Goal: Contribute content: Contribute content

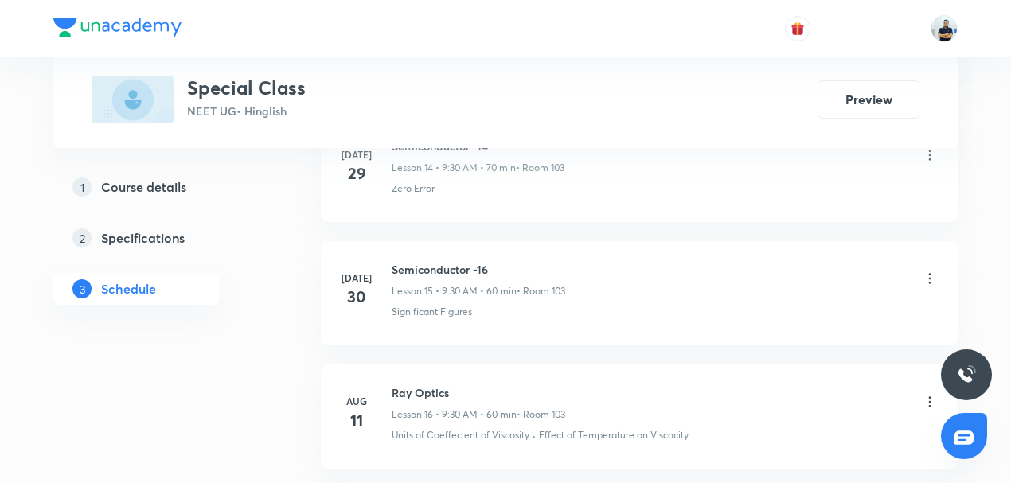
scroll to position [3987, 0]
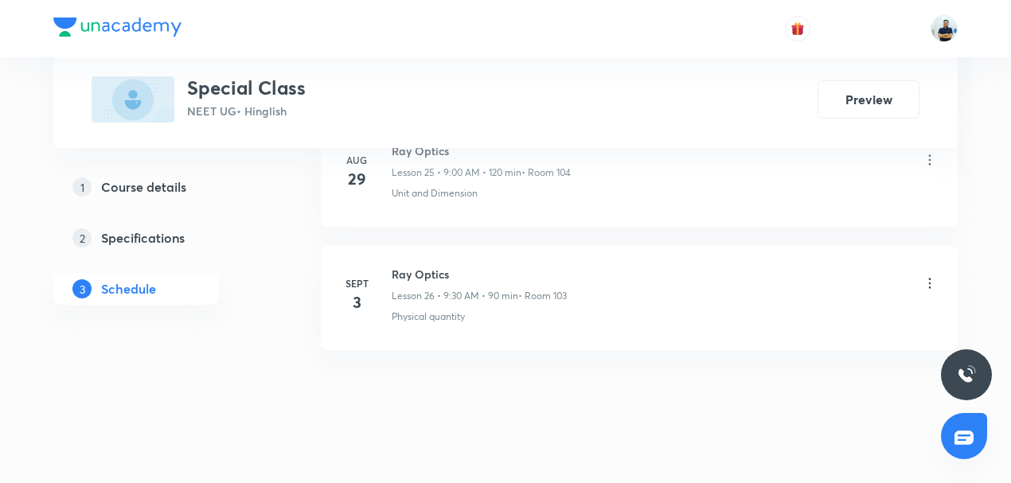
click at [414, 266] on h6 "Ray Optics" at bounding box center [479, 274] width 175 height 17
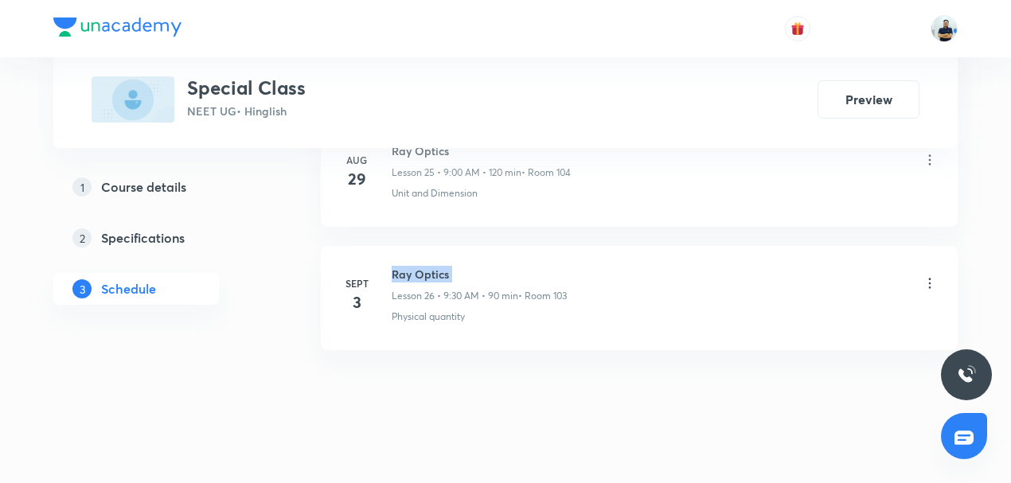
click at [414, 266] on h6 "Ray Optics" at bounding box center [479, 274] width 175 height 17
copy h6 "Ray Optics"
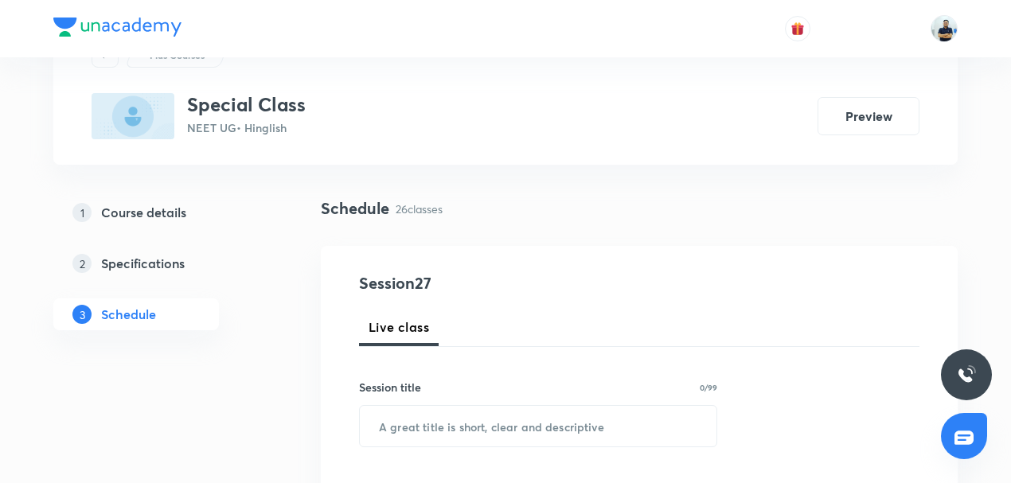
scroll to position [74, 0]
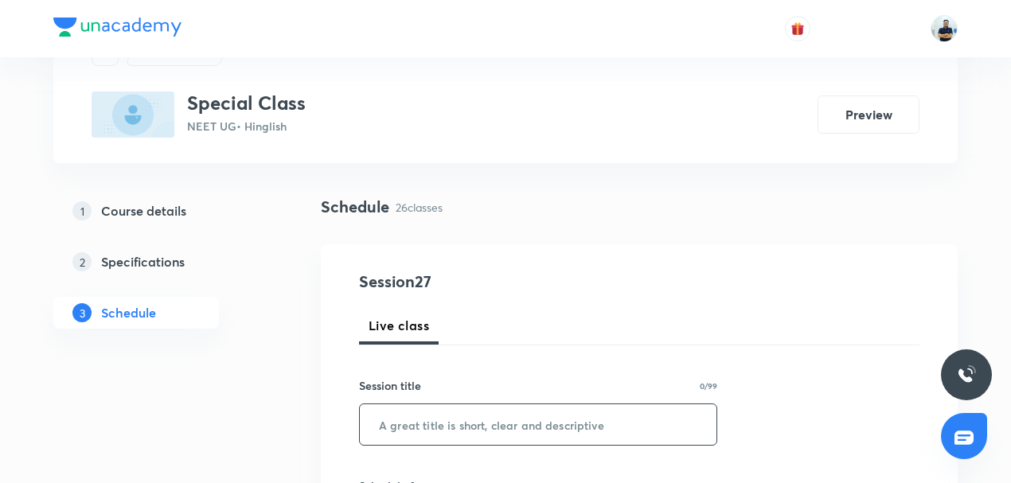
click at [444, 427] on input "text" at bounding box center [538, 424] width 357 height 41
paste input "Ray Optics"
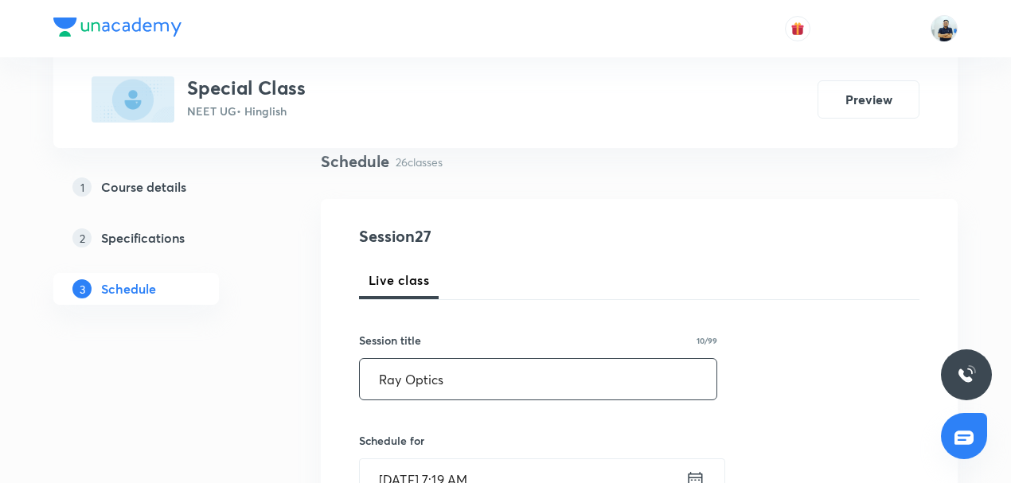
scroll to position [136, 0]
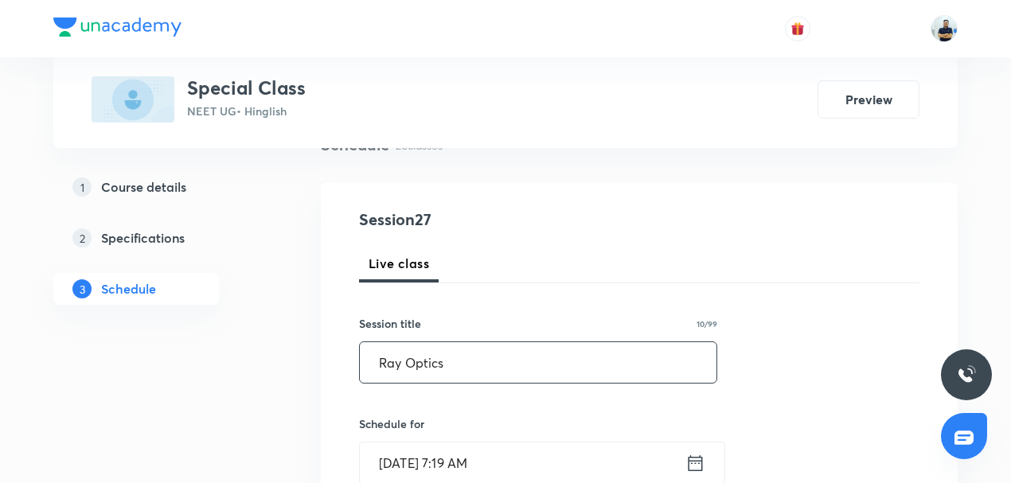
type input "Ray Optics"
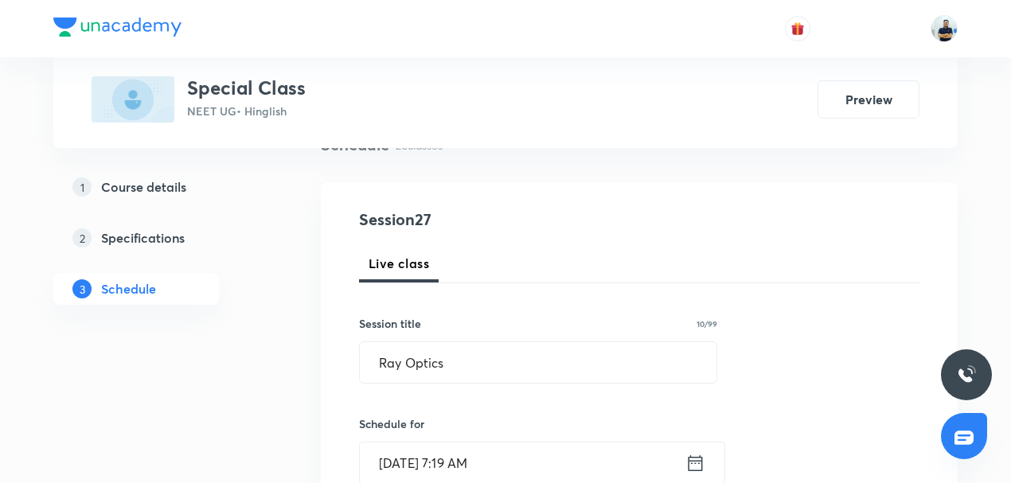
click at [450, 447] on input "Sept 4, 2025, 7:19 AM" at bounding box center [523, 463] width 326 height 41
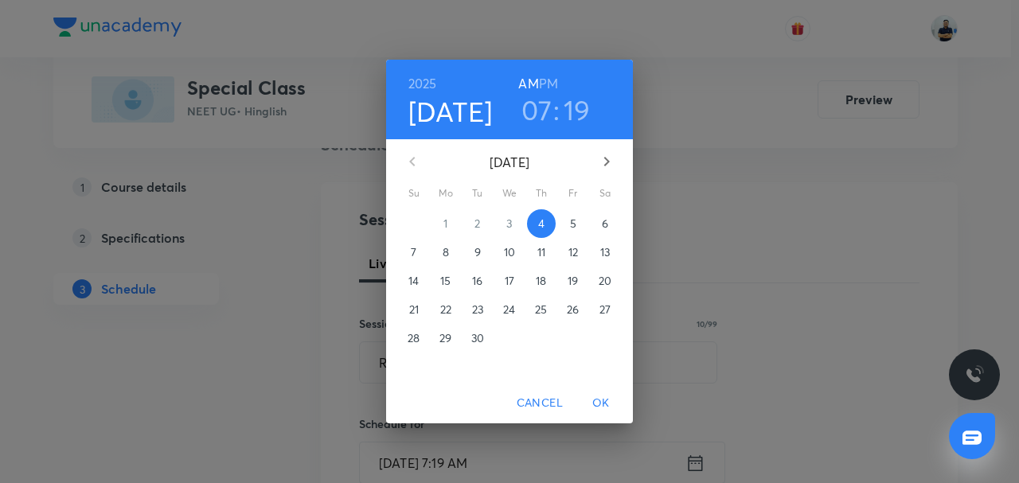
click at [532, 109] on h3 "07" at bounding box center [536, 109] width 31 height 33
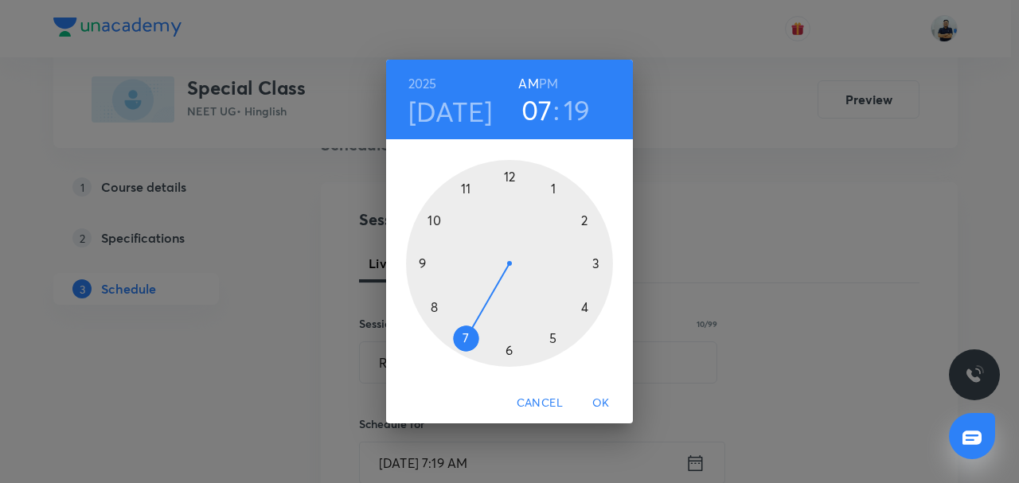
click at [414, 258] on div at bounding box center [509, 263] width 207 height 207
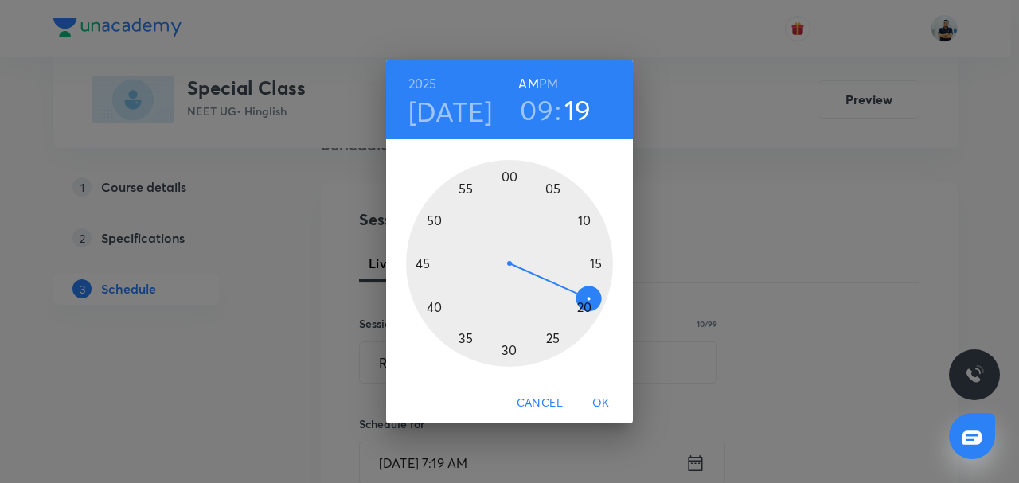
click at [509, 350] on div at bounding box center [509, 263] width 207 height 207
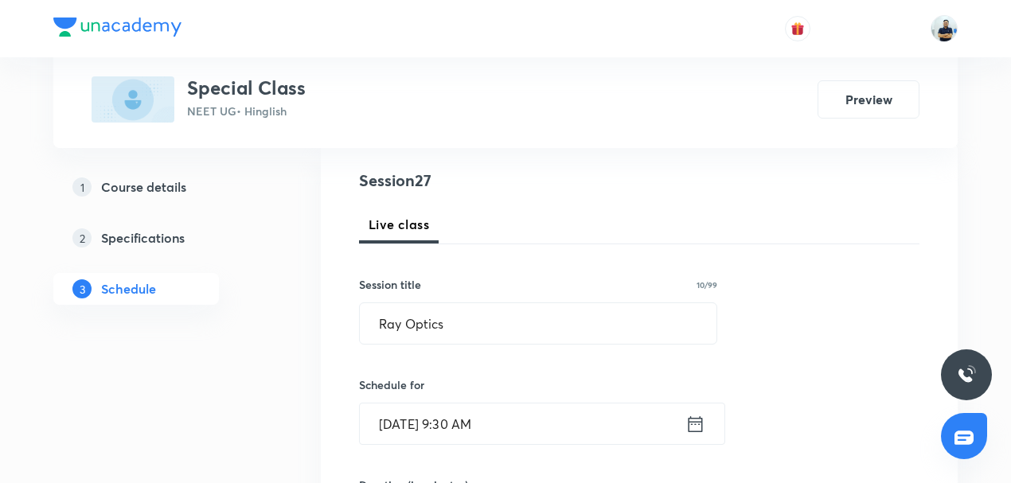
scroll to position [235, 0]
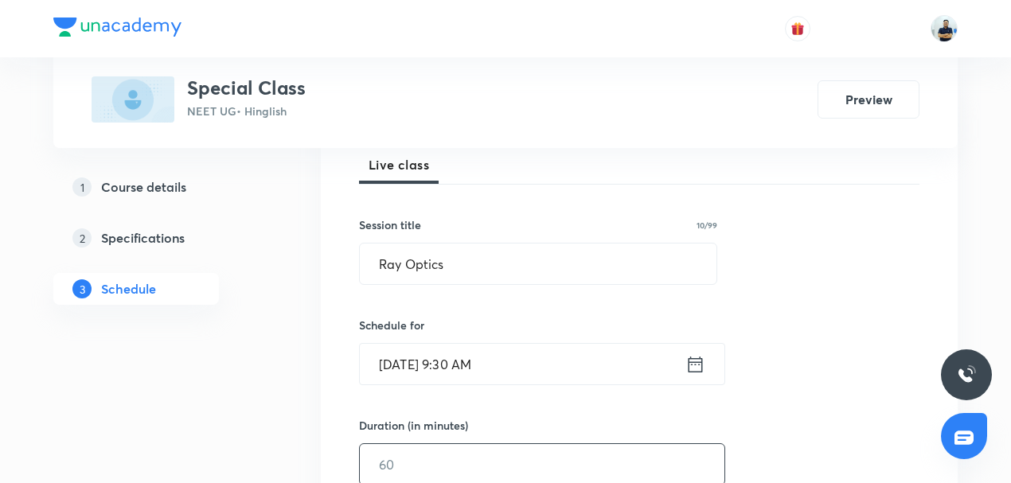
click at [397, 463] on input "text" at bounding box center [542, 464] width 365 height 41
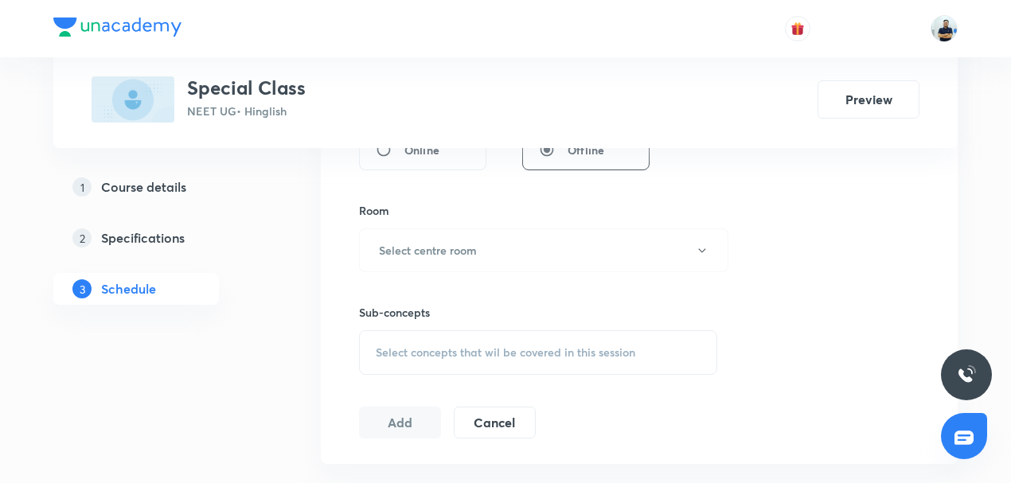
scroll to position [656, 0]
type input "90"
click at [516, 250] on button "Select centre room" at bounding box center [543, 247] width 369 height 44
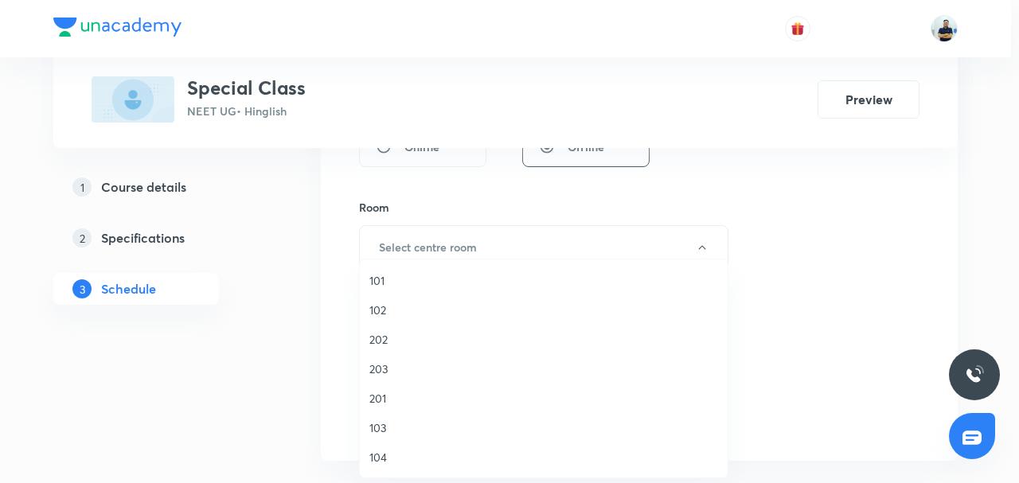
click at [398, 370] on span "203" at bounding box center [543, 369] width 349 height 17
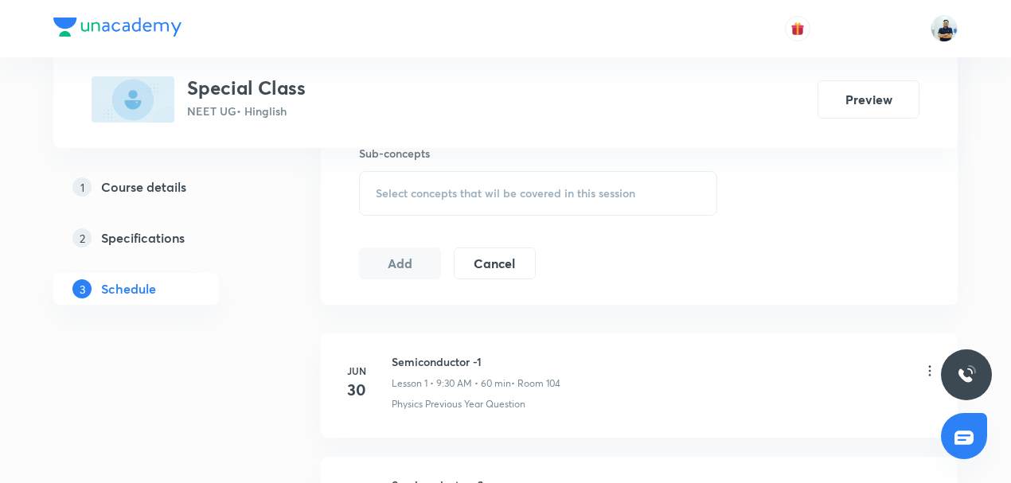
scroll to position [693, 0]
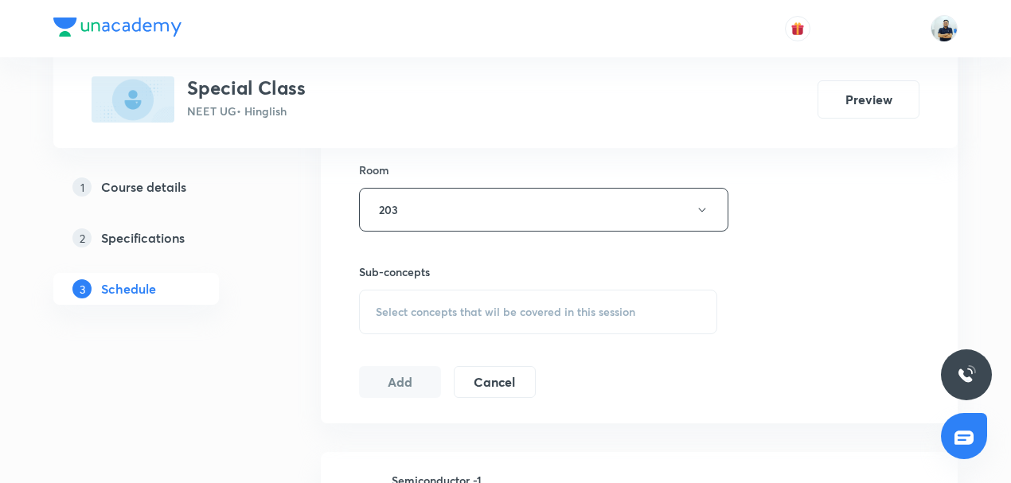
click at [492, 306] on span "Select concepts that wil be covered in this session" at bounding box center [506, 312] width 260 height 13
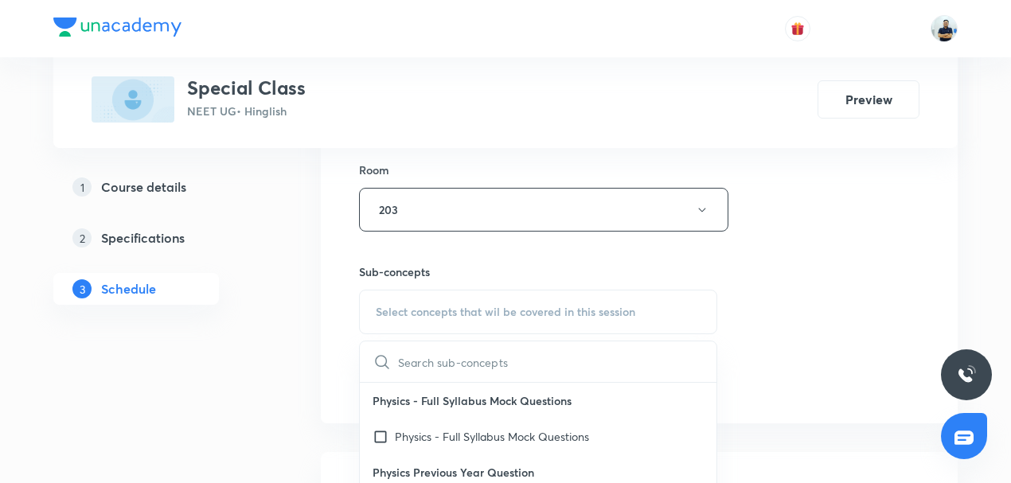
scroll to position [297, 0]
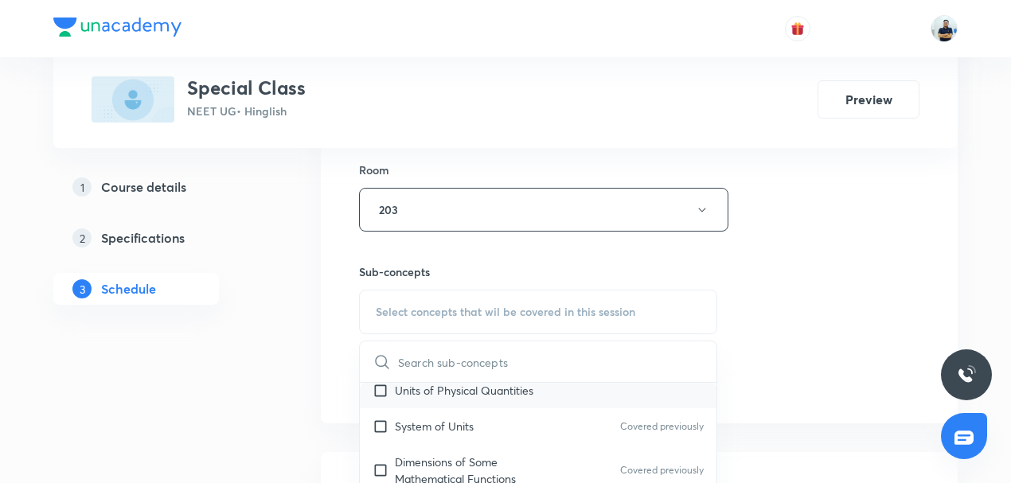
click at [433, 385] on p "Units of Physical Quantities" at bounding box center [464, 390] width 139 height 17
checkbox input "true"
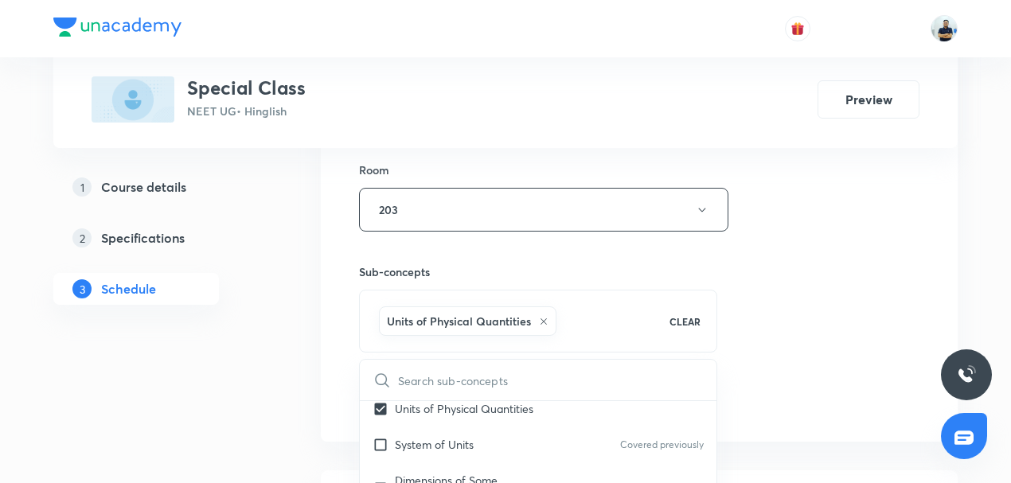
click at [769, 328] on div "Session 27 Live class Session title 10/99 Ray Optics ​ Schedule for Sept 4, 202…" at bounding box center [639, 33] width 561 height 766
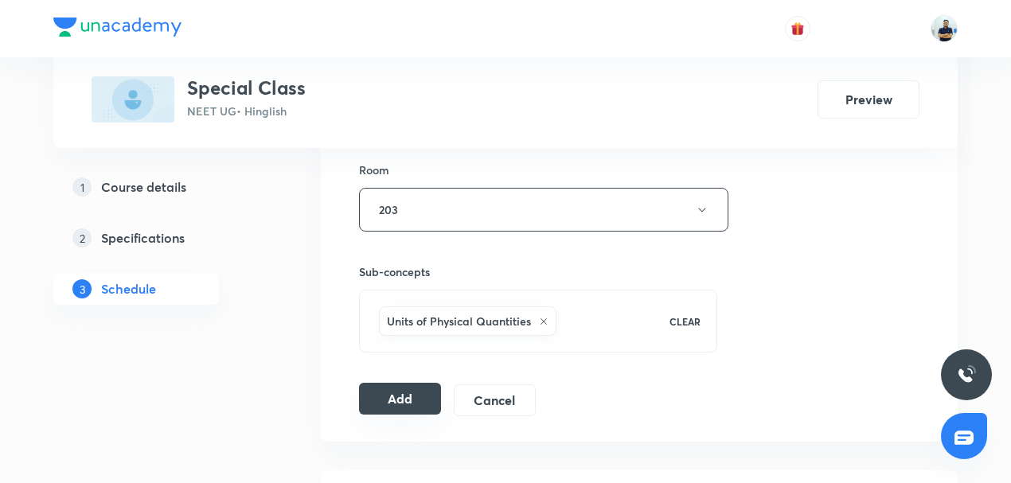
click at [401, 393] on button "Add" at bounding box center [400, 399] width 82 height 32
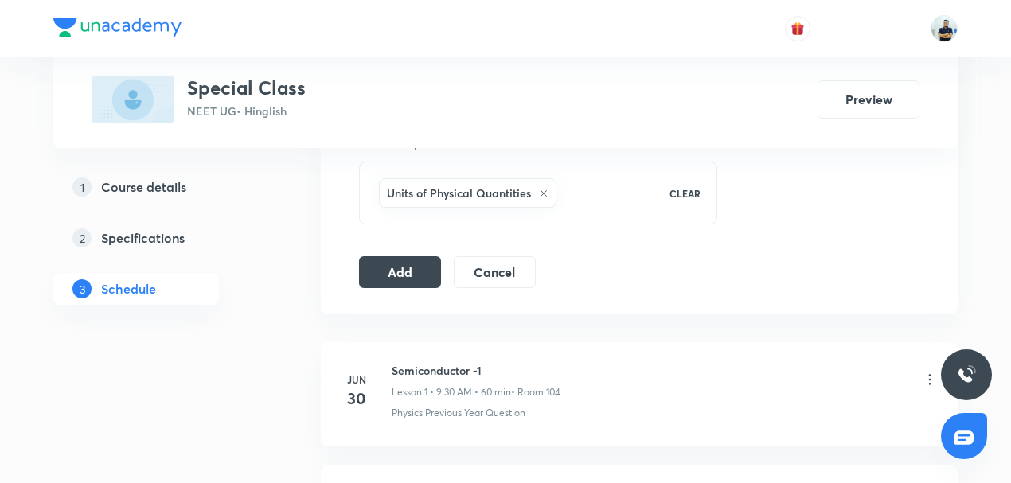
scroll to position [928, 0]
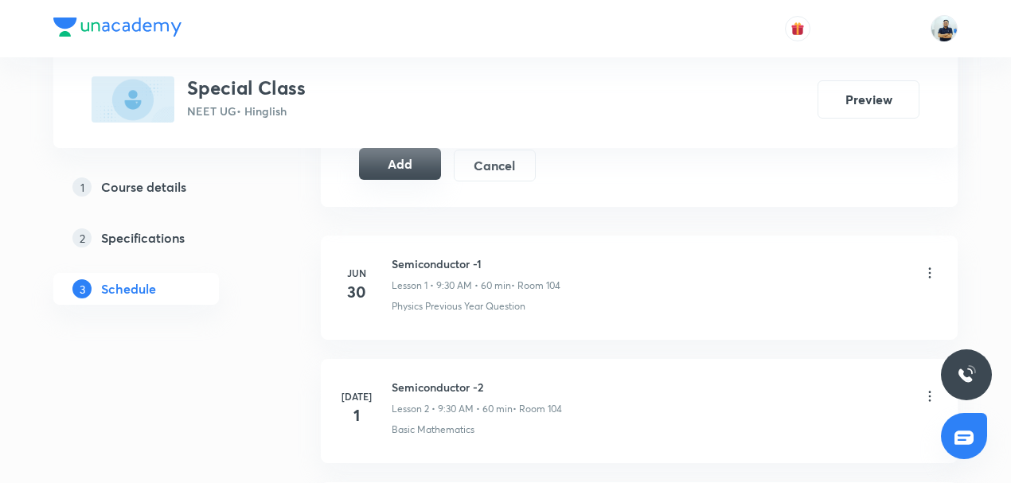
click at [400, 160] on button "Add" at bounding box center [400, 164] width 82 height 32
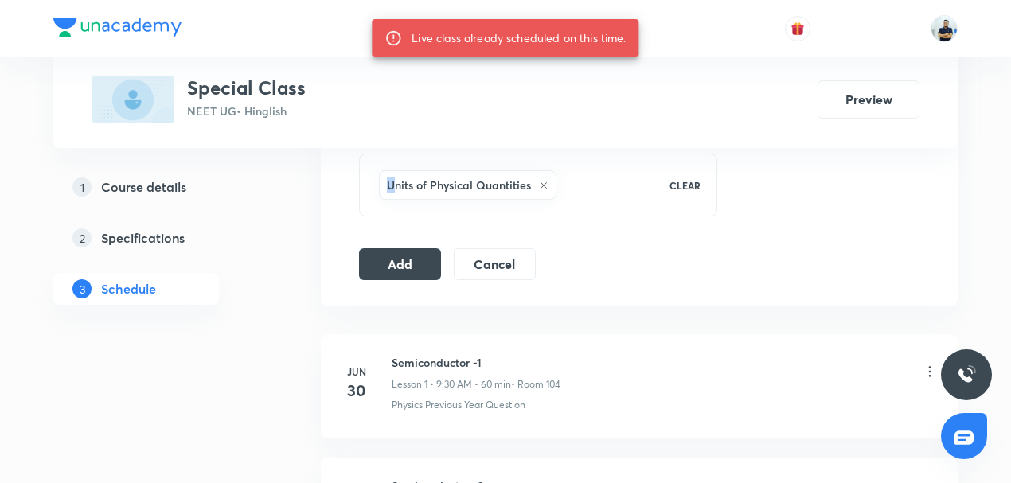
scroll to position [0, 0]
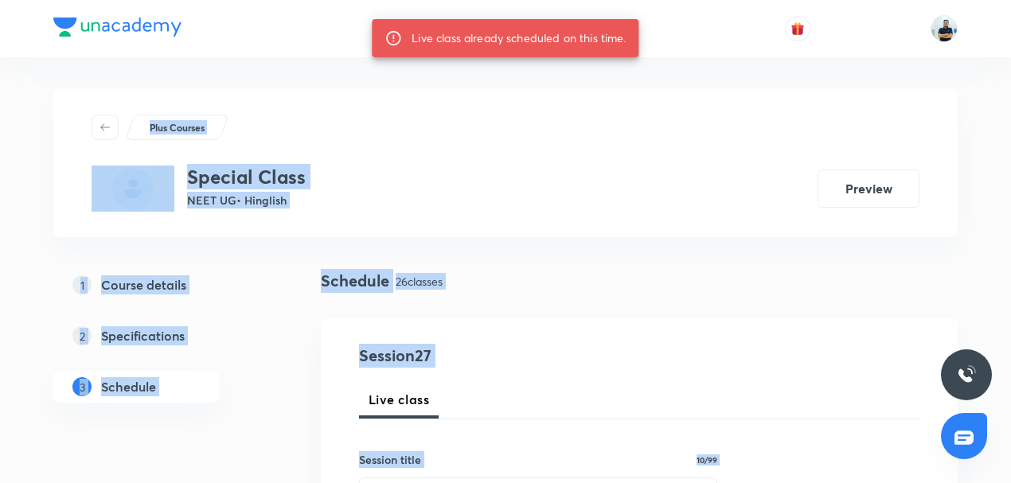
drag, startPoint x: 396, startPoint y: 205, endPoint x: 49, endPoint y: -64, distance: 439.9
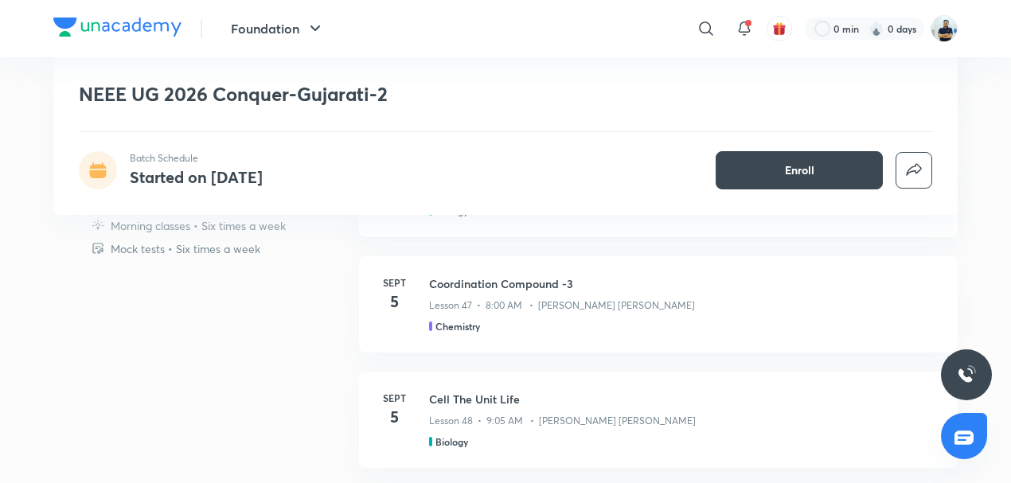
scroll to position [1201, 0]
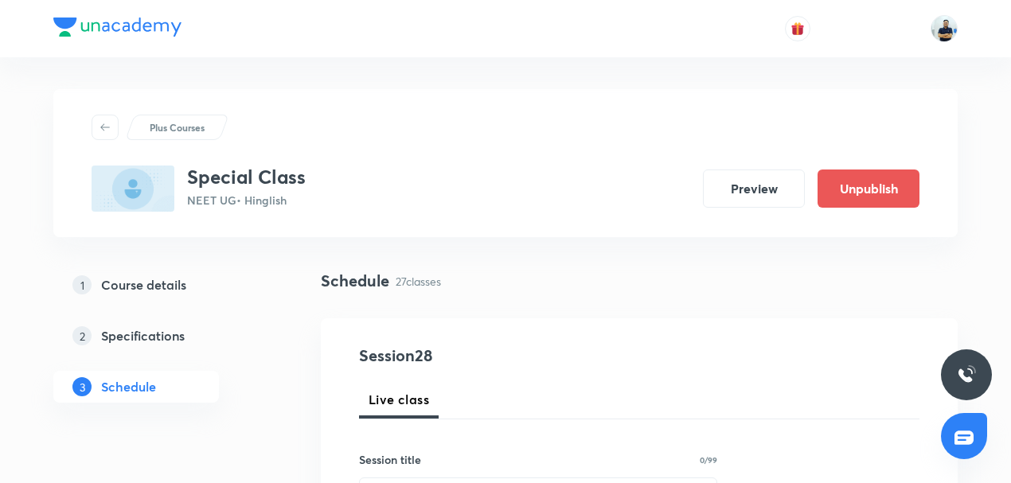
scroll to position [4110, 0]
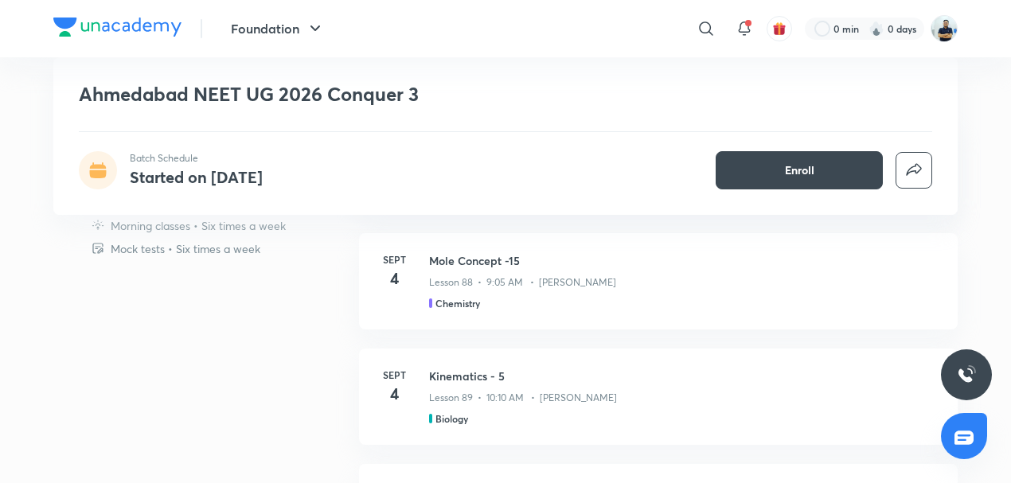
scroll to position [854, 0]
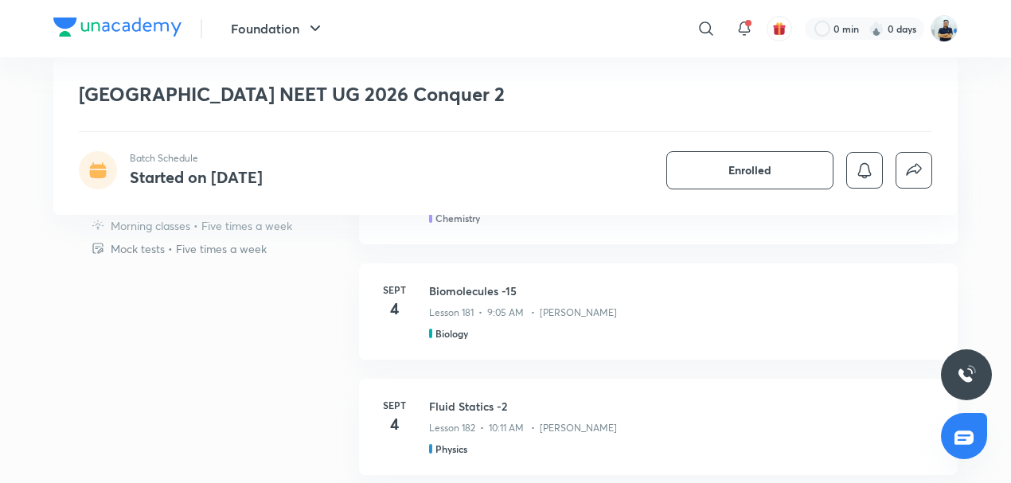
scroll to position [830, 0]
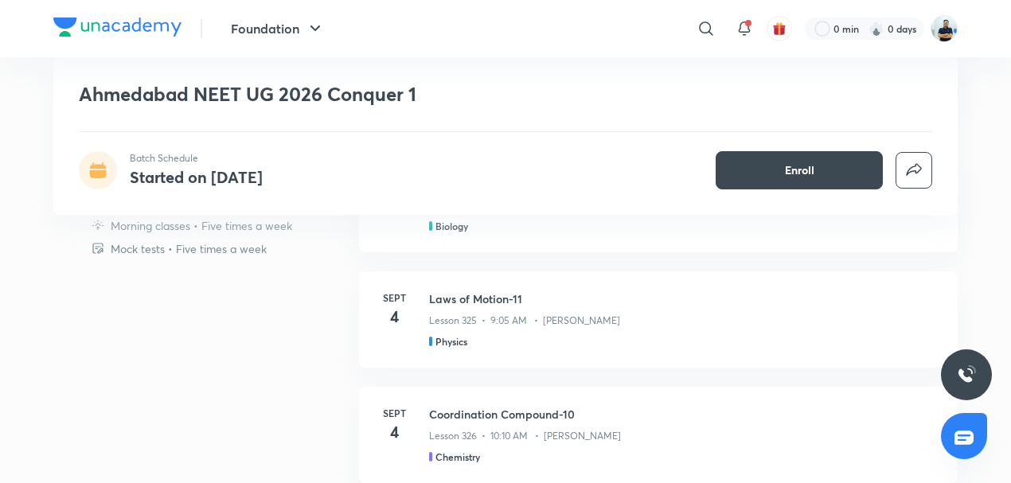
scroll to position [780, 0]
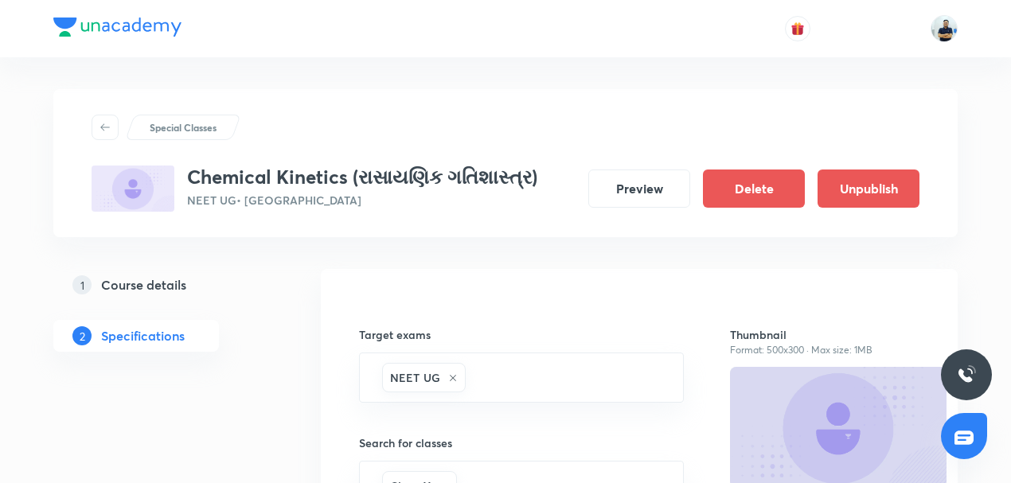
click at [861, 197] on button "Unpublish" at bounding box center [869, 189] width 102 height 38
click at [147, 288] on h5 "Course details" at bounding box center [143, 284] width 85 height 19
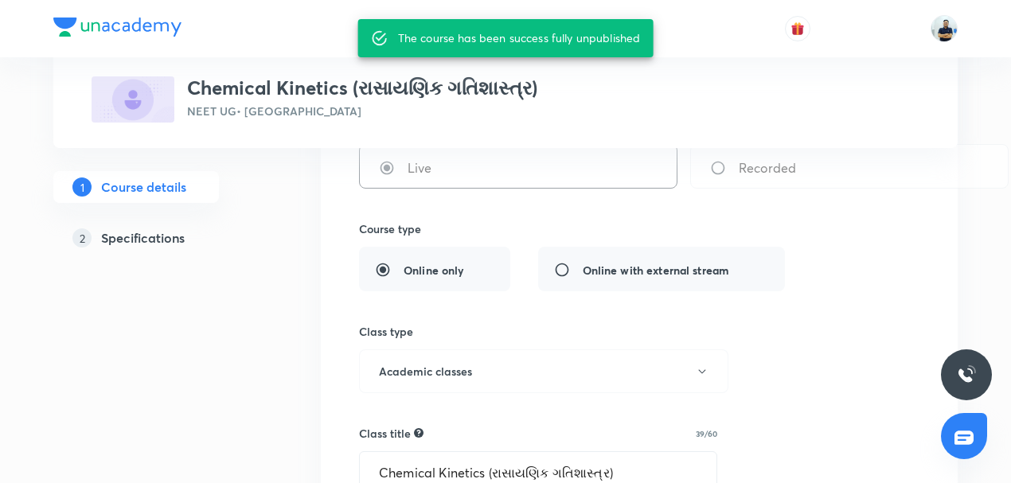
scroll to position [346, 0]
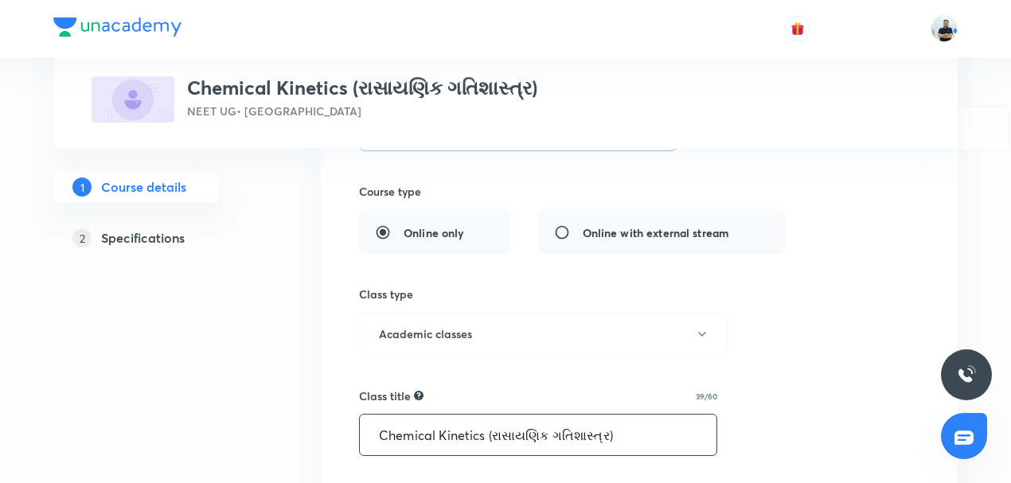
click at [462, 433] on input "Chemical Kinetics (રાસાયણિક ગતિશાસ્ત્ર)" at bounding box center [538, 435] width 357 height 41
paste input "Bonding"
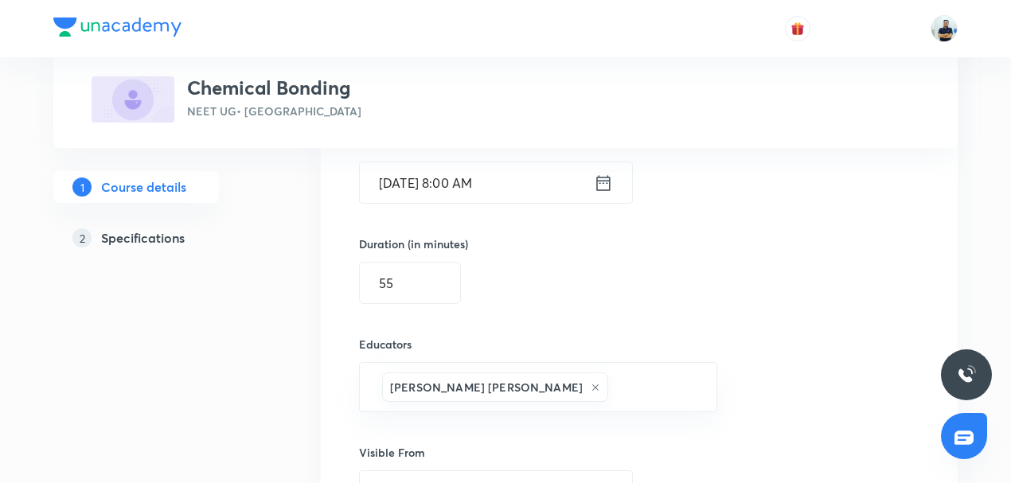
scroll to position [1209, 0]
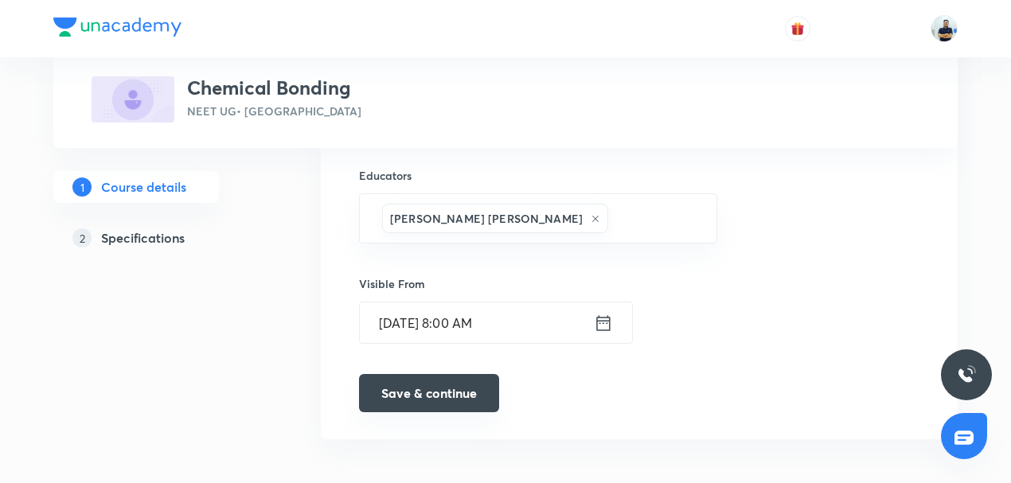
type input "Chemical Bonding"
click at [460, 389] on button "Save & continue" at bounding box center [429, 393] width 140 height 38
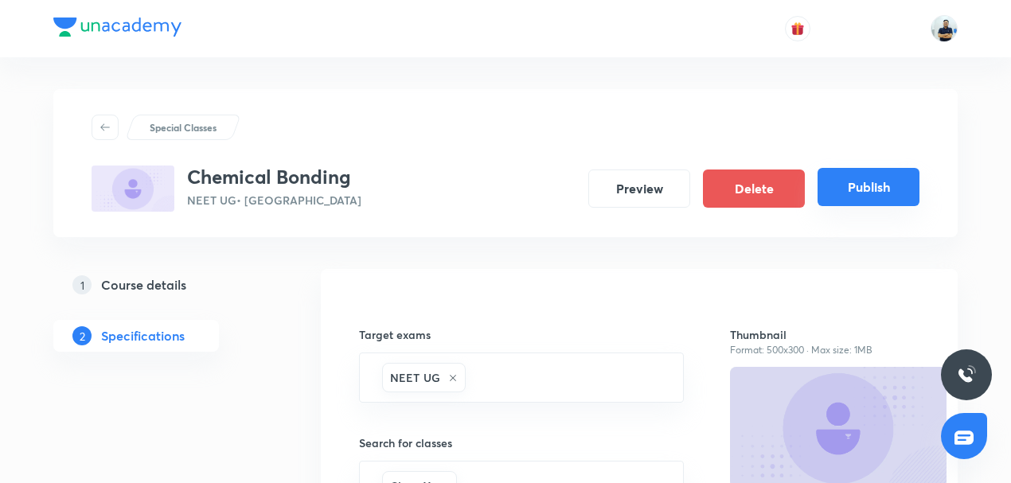
click at [871, 191] on button "Publish" at bounding box center [869, 187] width 102 height 38
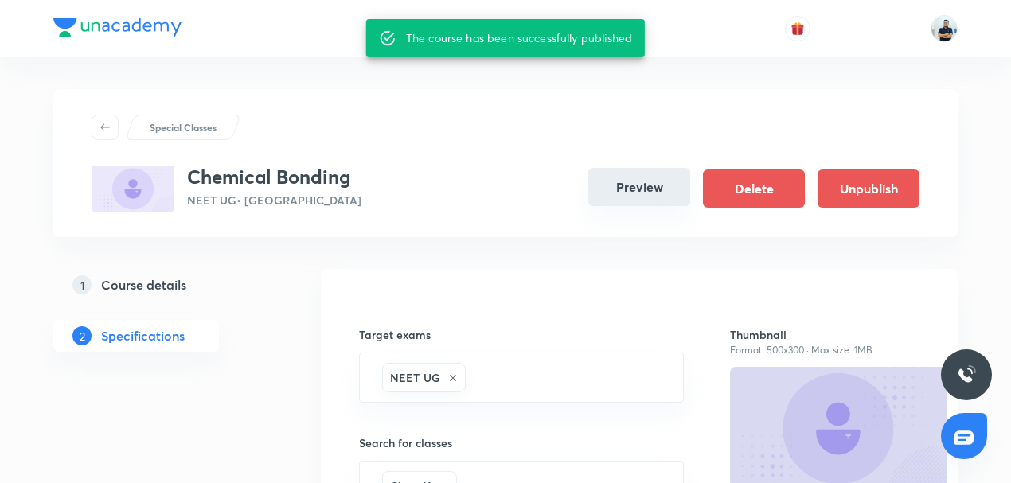
click at [645, 182] on button "Preview" at bounding box center [639, 187] width 102 height 38
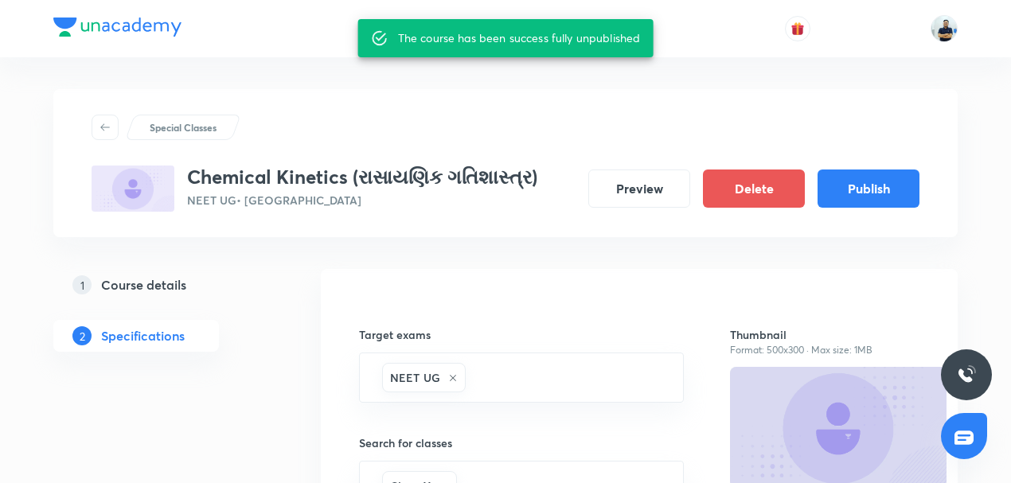
click at [158, 288] on h5 "Course details" at bounding box center [143, 284] width 85 height 19
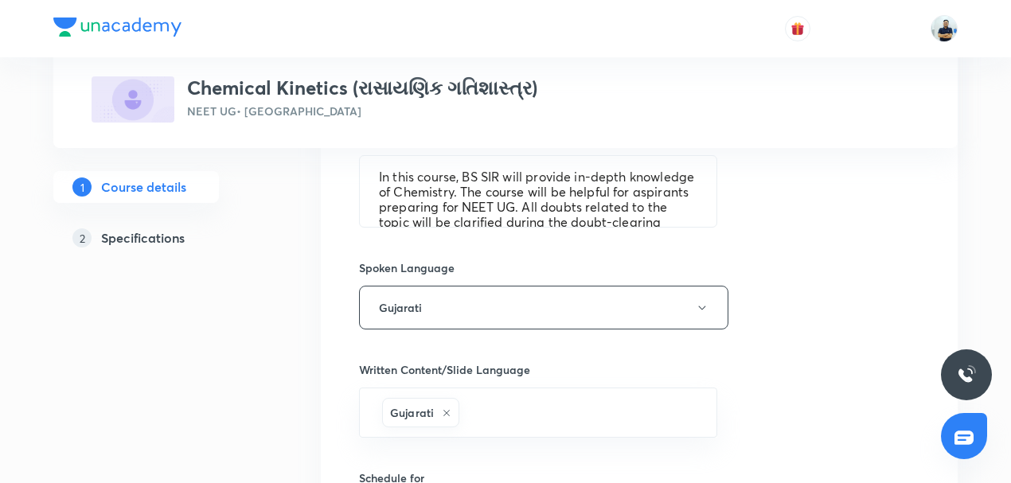
scroll to position [565, 0]
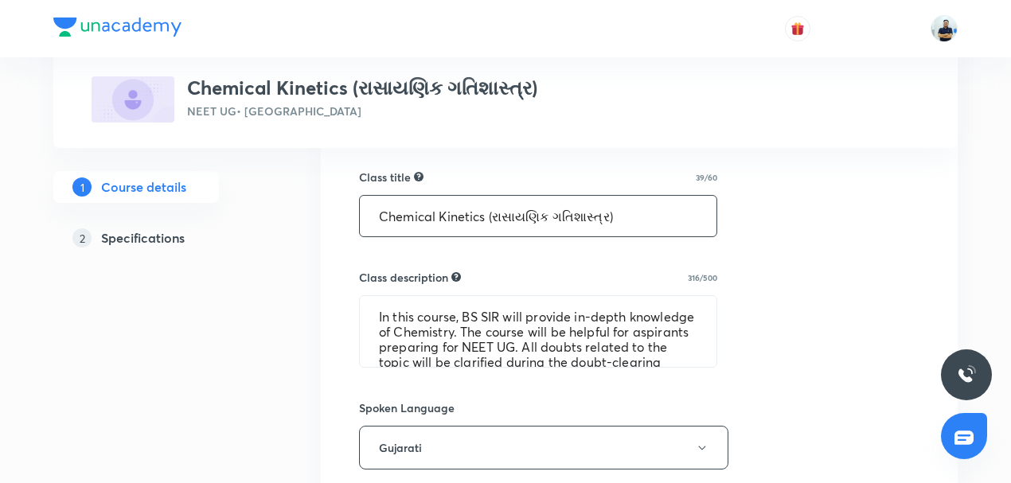
click at [459, 215] on input "Chemical Kinetics (રાસાયણિક ગતિશાસ્ત્ર)" at bounding box center [538, 216] width 357 height 41
paste input "[URL][DOMAIN_NAME]"
type input "[URL][DOMAIN_NAME]"
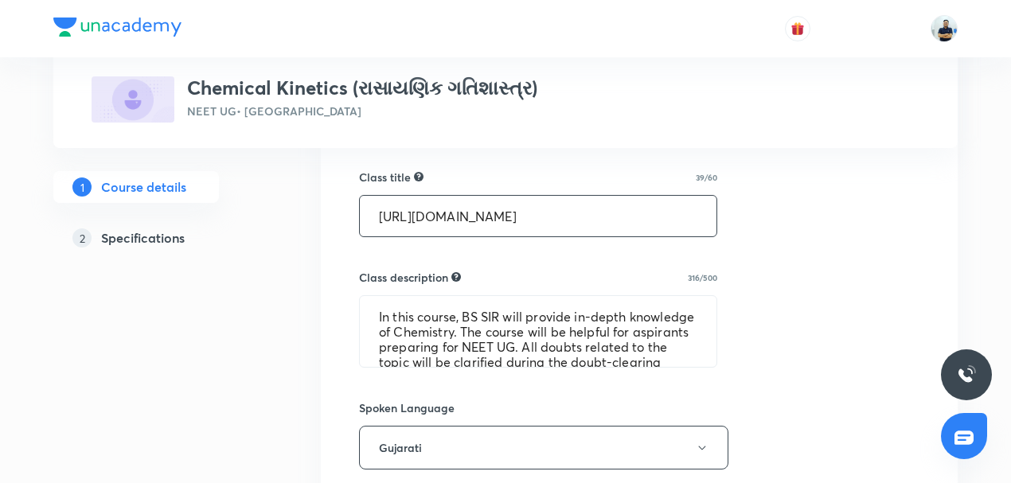
scroll to position [0, 38]
click at [459, 215] on input "[URL][DOMAIN_NAME]" at bounding box center [538, 216] width 357 height 41
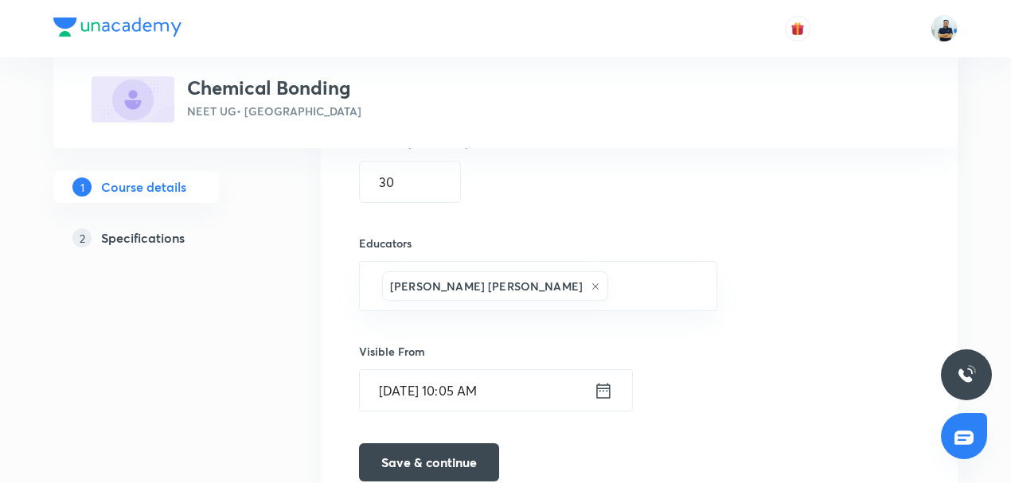
scroll to position [1209, 0]
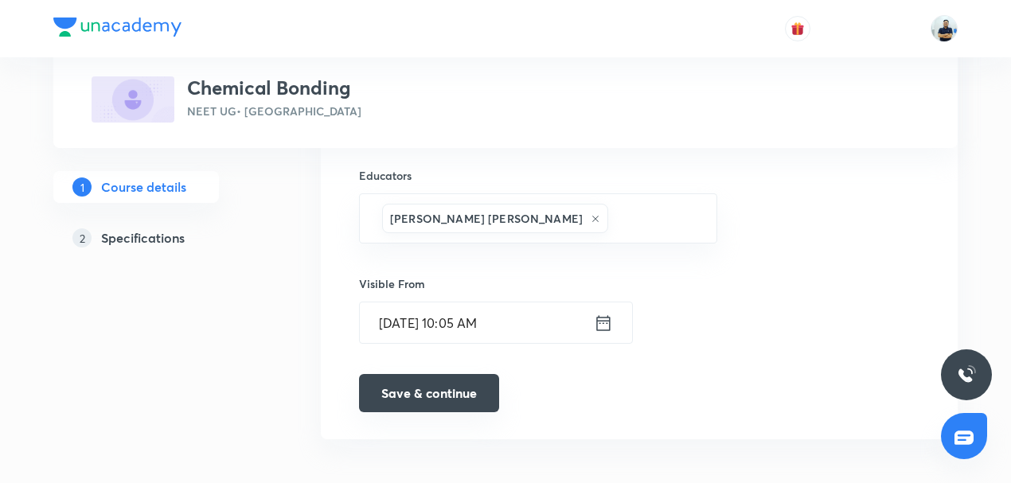
type input "Chemical Bonding"
click at [413, 396] on button "Save & continue" at bounding box center [429, 393] width 140 height 38
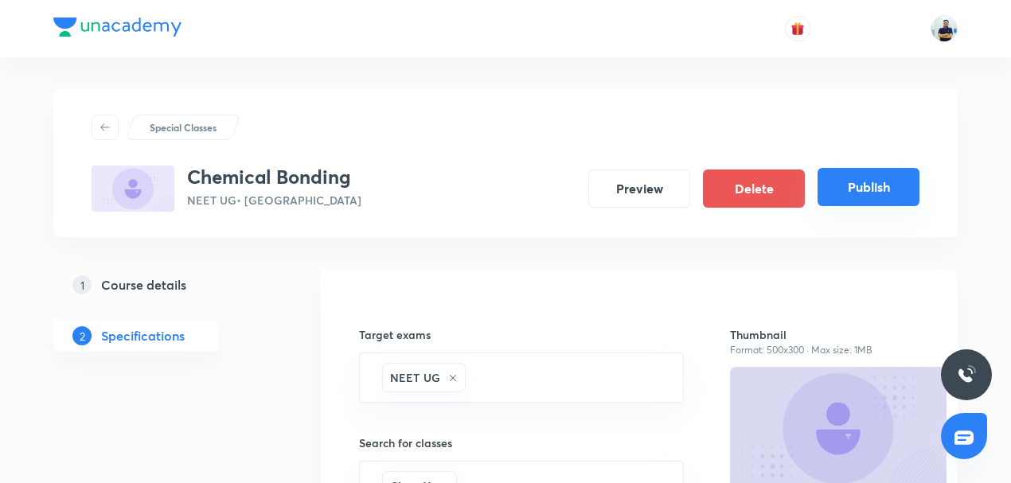
click at [864, 186] on button "Publish" at bounding box center [869, 187] width 102 height 38
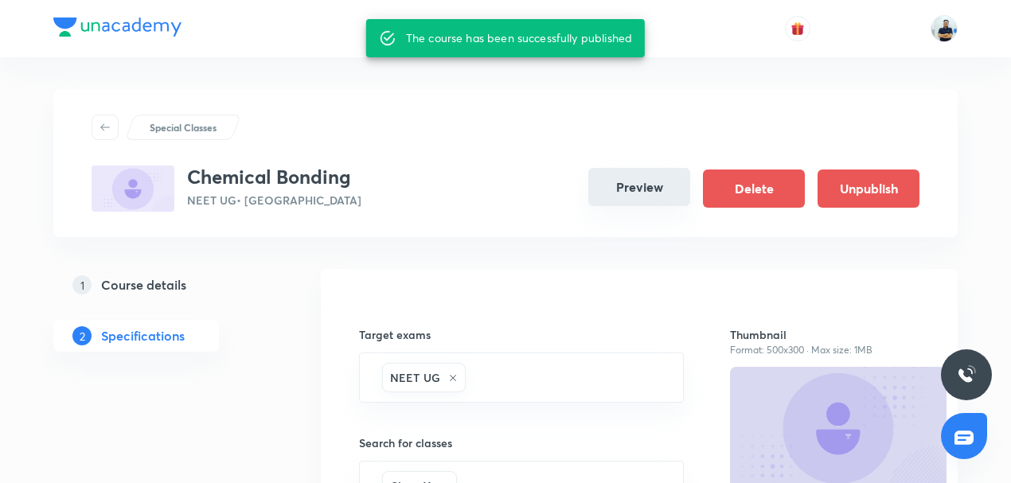
click at [651, 204] on button "Preview" at bounding box center [639, 187] width 102 height 38
